Goal: Task Accomplishment & Management: Complete application form

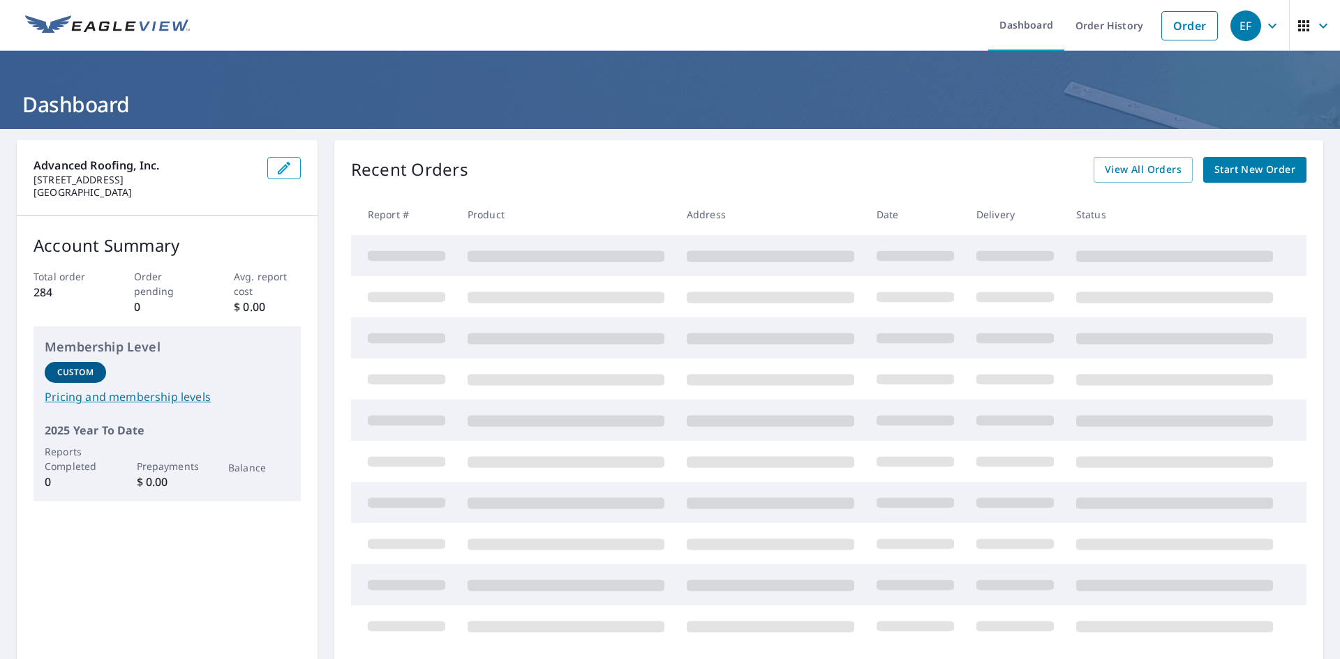
click at [1248, 173] on span "Start New Order" at bounding box center [1254, 169] width 81 height 17
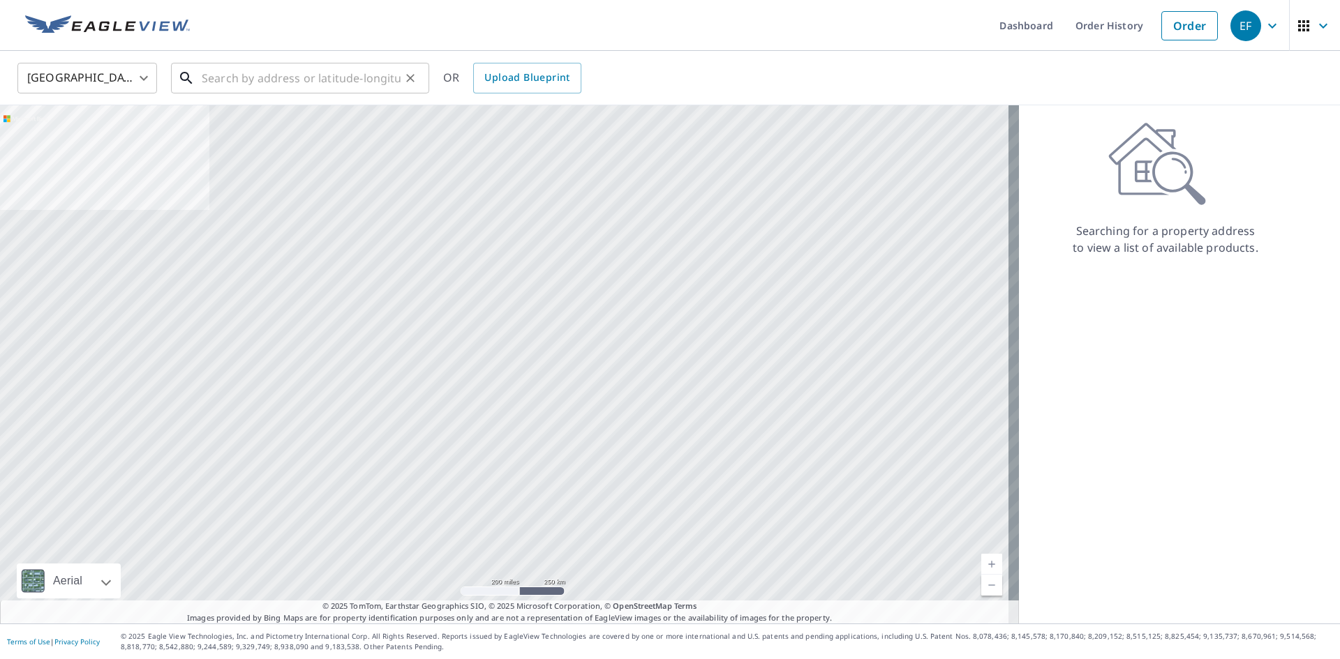
click at [315, 81] on input "text" at bounding box center [301, 78] width 199 height 39
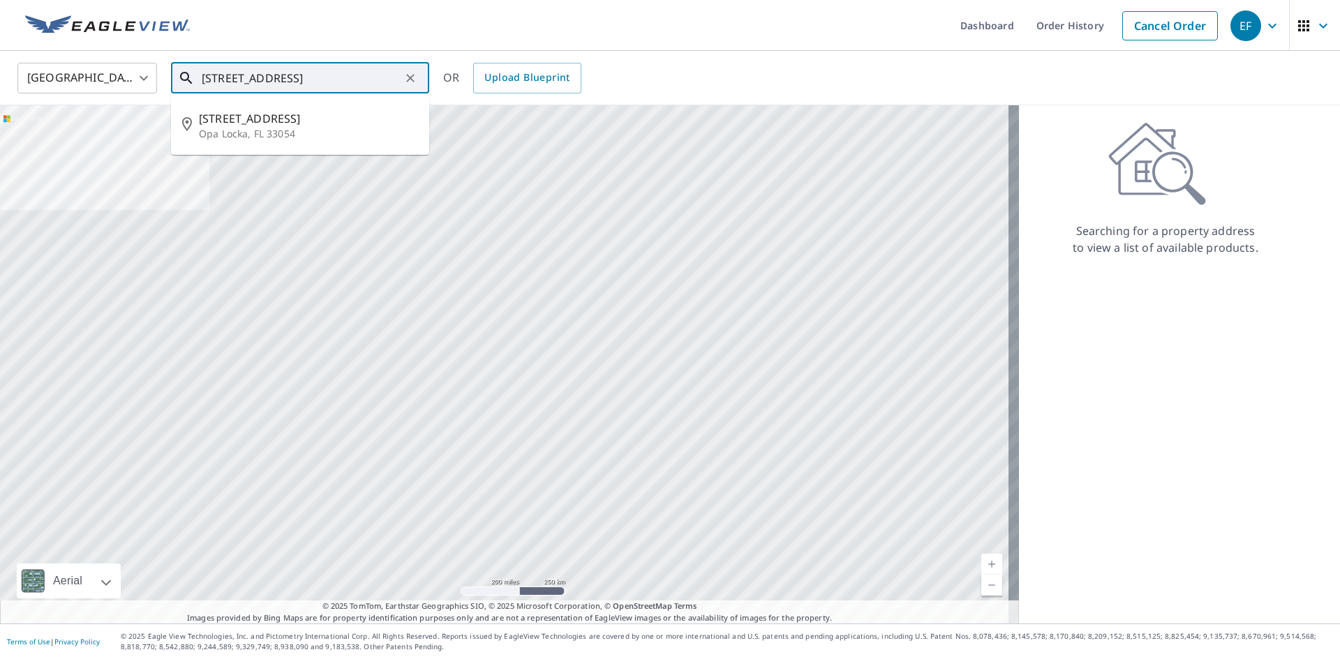
type input "[STREET_ADDRESS]"
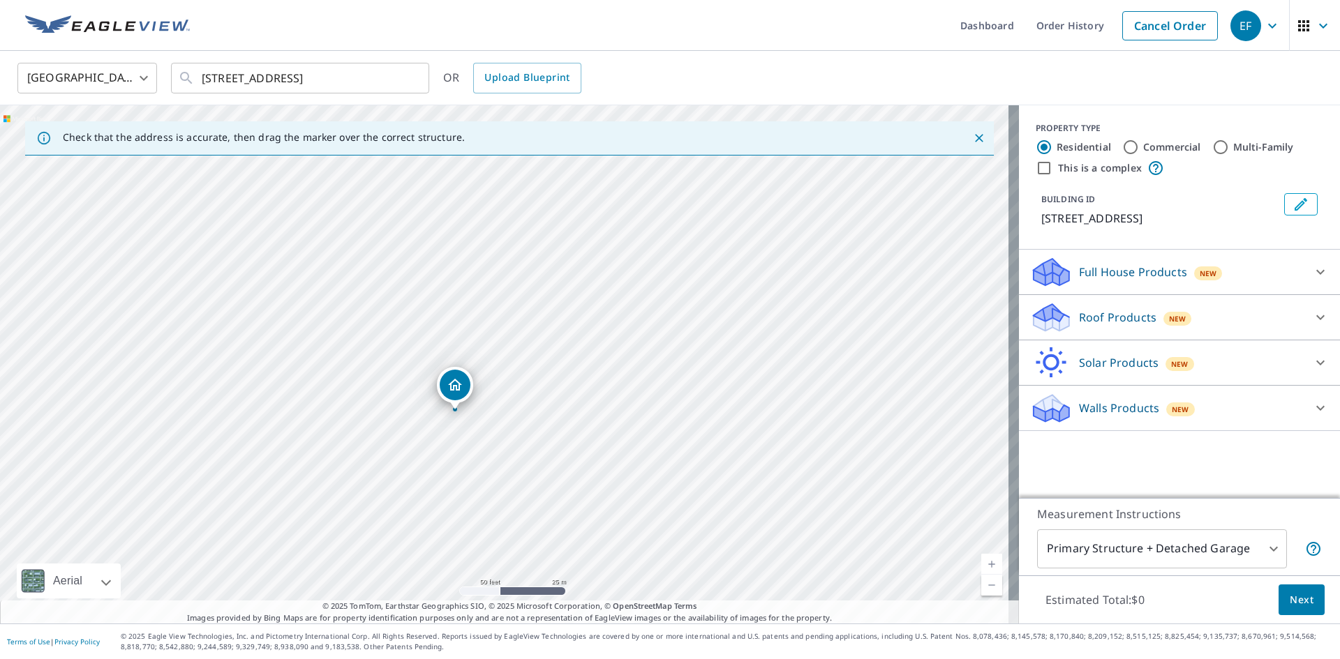
drag, startPoint x: 444, startPoint y: 380, endPoint x: 460, endPoint y: 394, distance: 20.8
click at [1122, 149] on input "Commercial" at bounding box center [1130, 147] width 17 height 17
radio input "true"
type input "4"
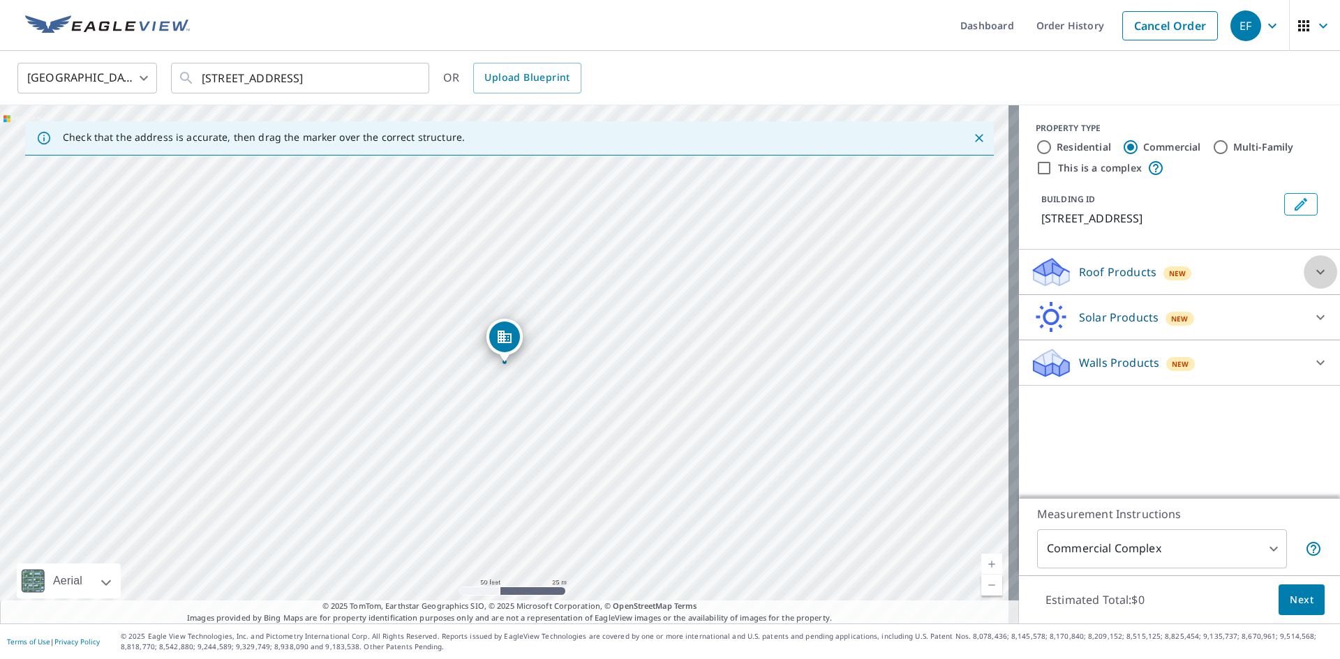
click at [1312, 269] on icon at bounding box center [1320, 272] width 17 height 17
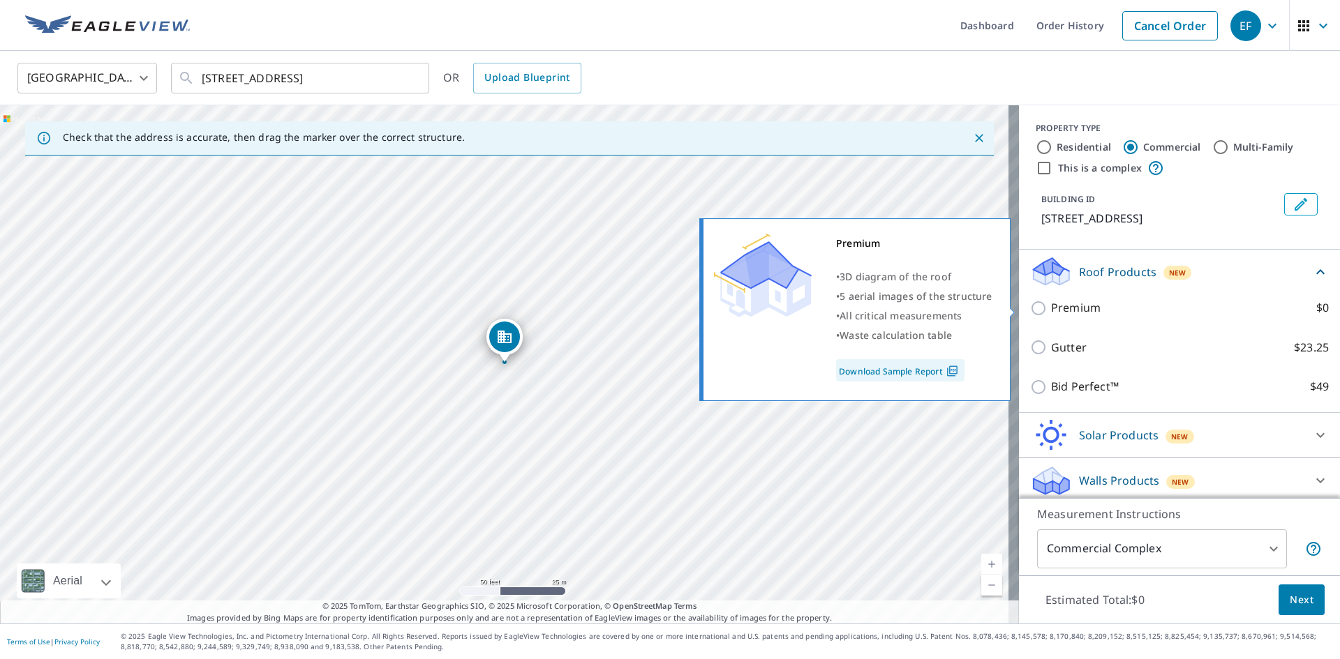
click at [1030, 304] on input "Premium $0" at bounding box center [1040, 308] width 21 height 17
checkbox input "true"
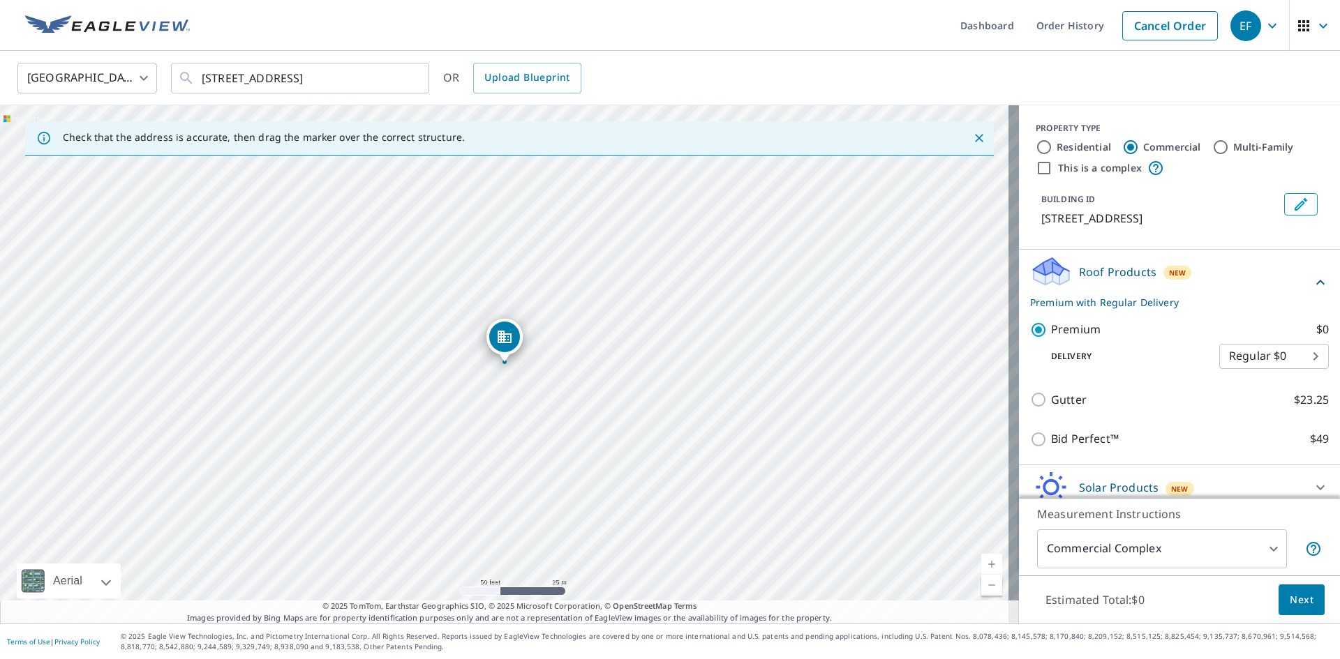
click at [1296, 595] on span "Next" at bounding box center [1301, 600] width 24 height 17
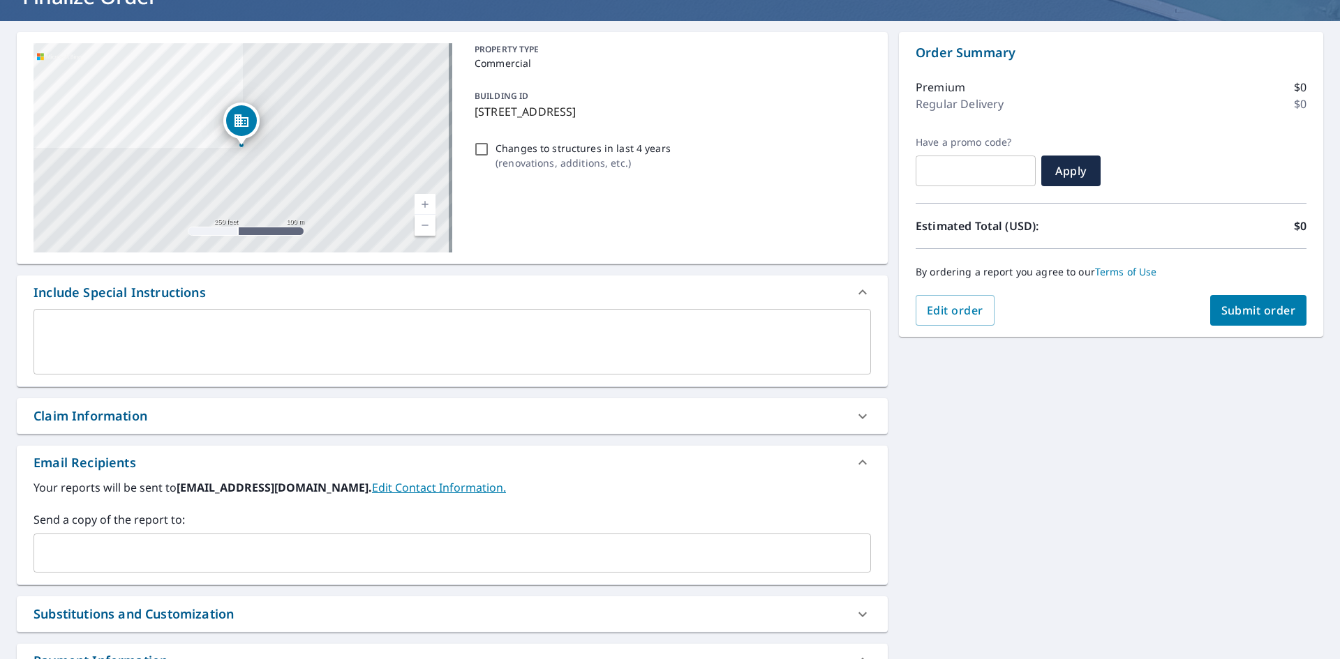
scroll to position [140, 0]
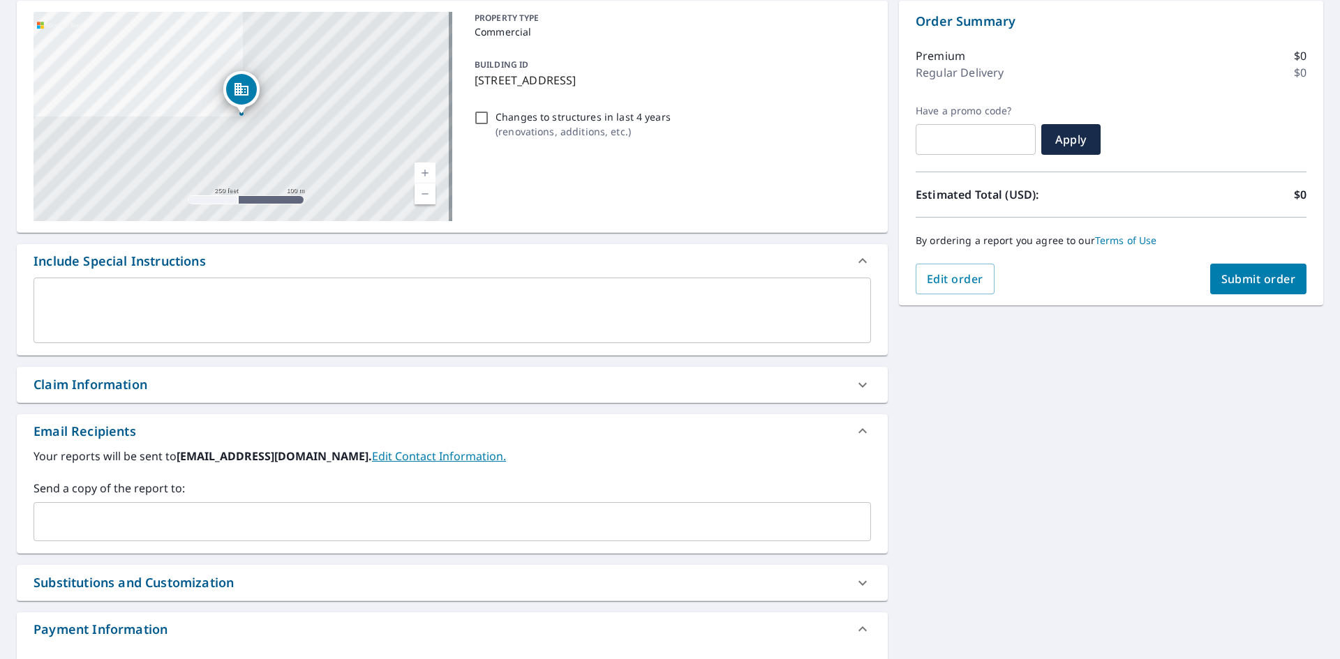
click at [861, 383] on icon at bounding box center [862, 385] width 17 height 17
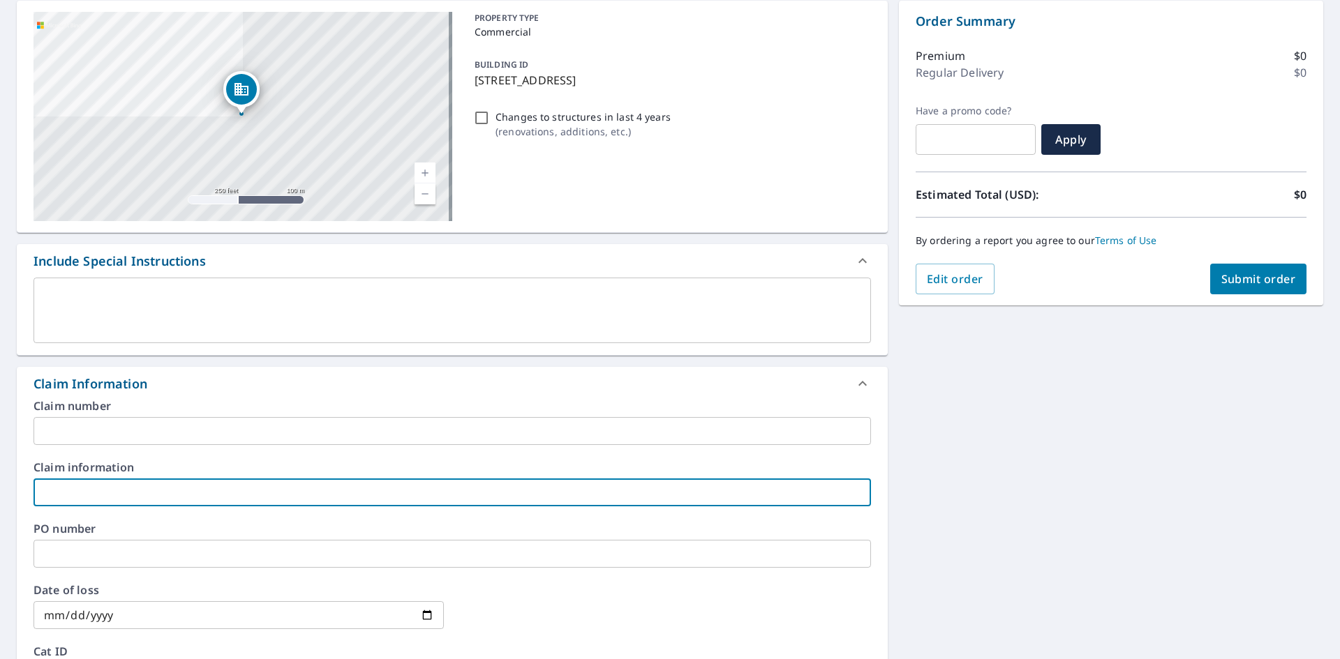
click at [85, 497] on input "text" at bounding box center [451, 493] width 837 height 28
type input "MDCPS [GEOGRAPHIC_DATA] bldg 7 Gym"
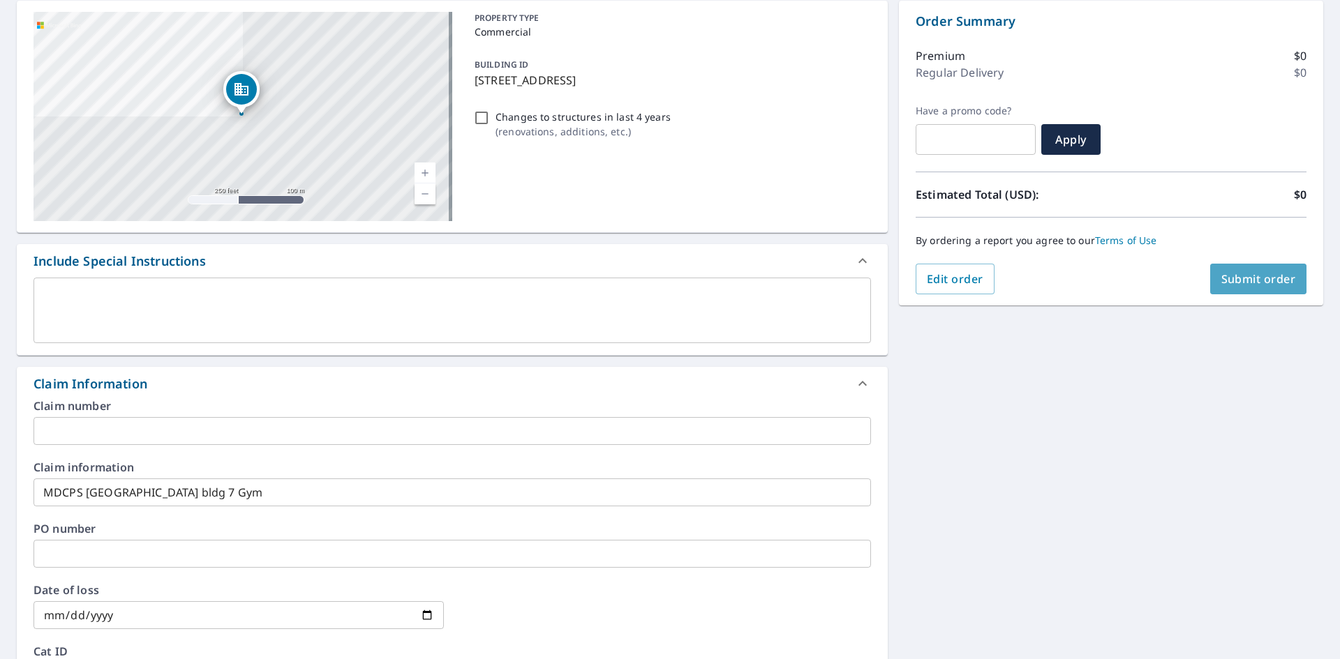
click at [1269, 275] on span "Submit order" at bounding box center [1258, 278] width 75 height 15
